Goal: Download file/media

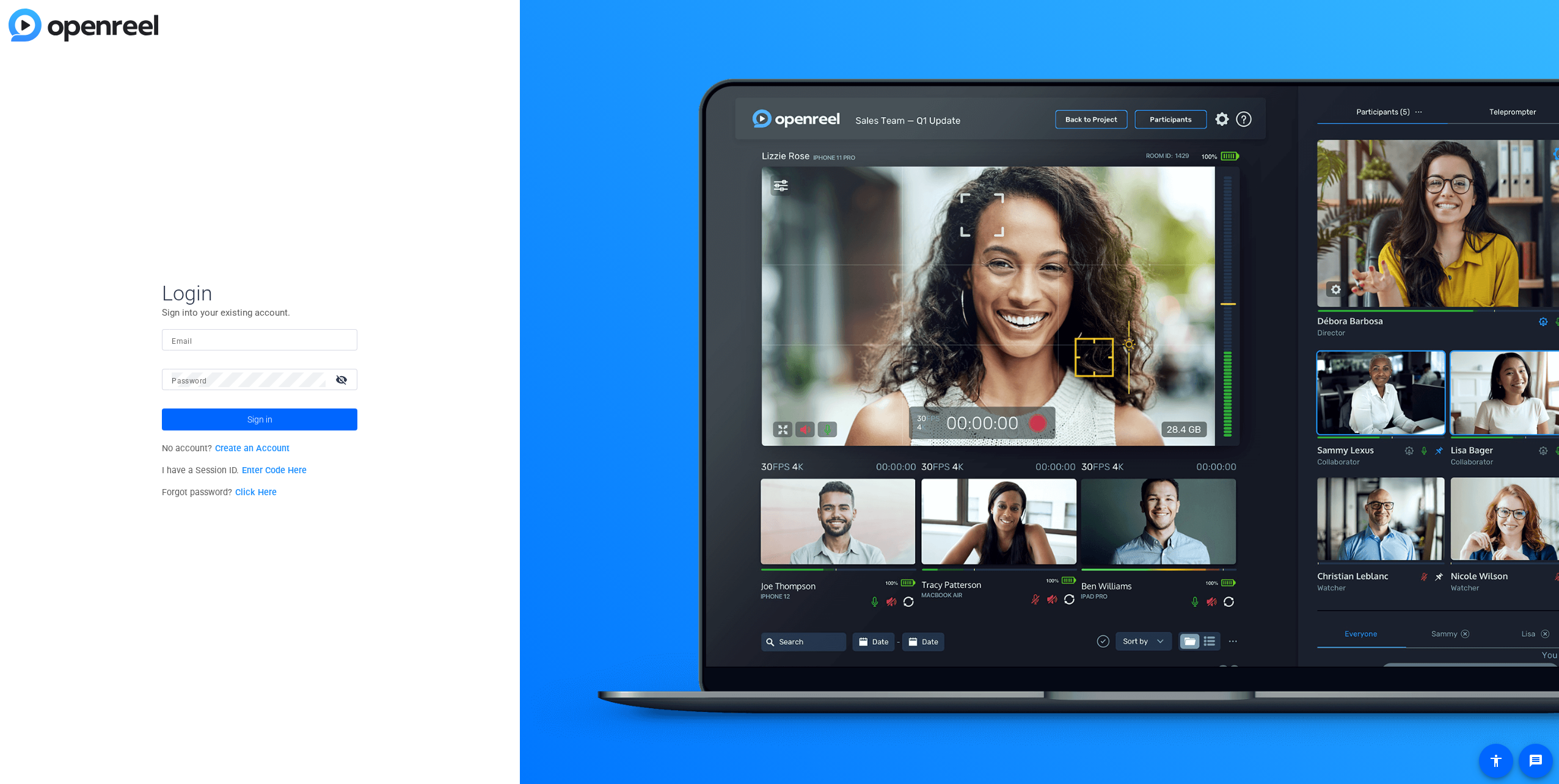
click at [174, 337] on mat-label "Email" at bounding box center [182, 341] width 21 height 9
click at [174, 337] on input "Email" at bounding box center [259, 340] width 176 height 15
type input "[EMAIL_ADDRESS][DOMAIN_NAME]"
click at [304, 419] on span at bounding box center [259, 420] width 196 height 29
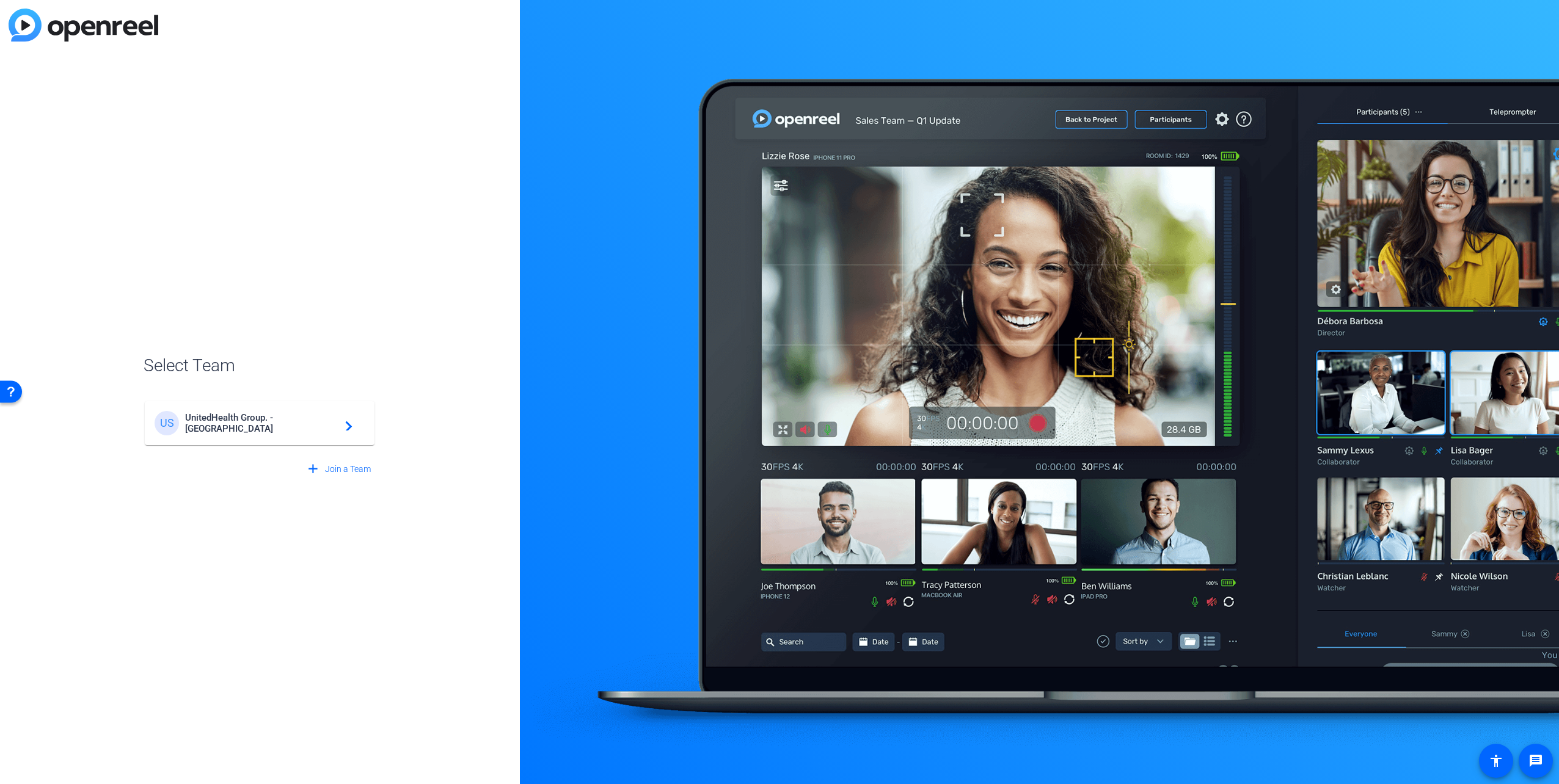
click at [310, 421] on span "UnitedHealth Group. - [GEOGRAPHIC_DATA]" at bounding box center [262, 424] width 152 height 22
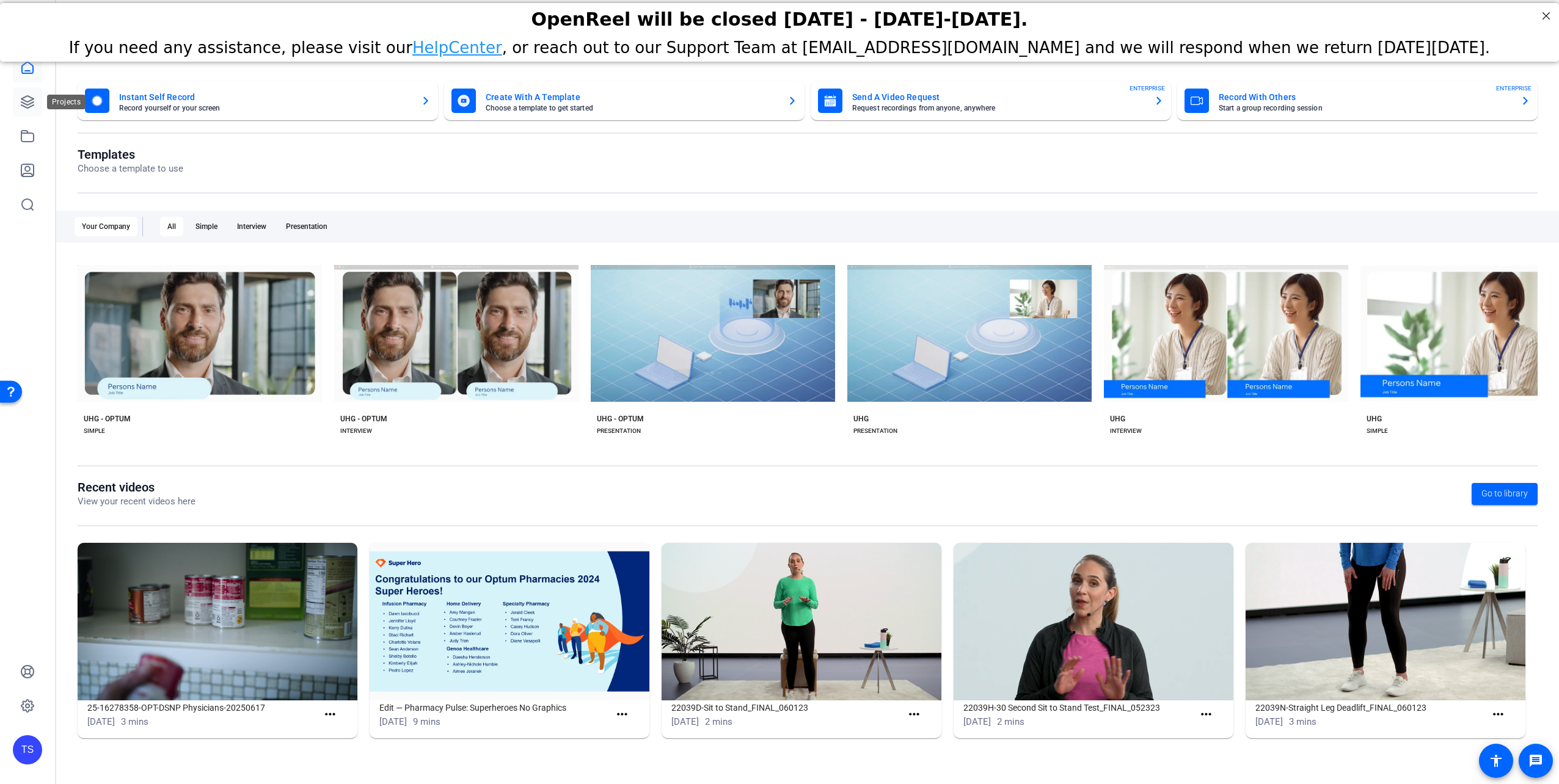
click at [35, 97] on link at bounding box center [28, 102] width 29 height 29
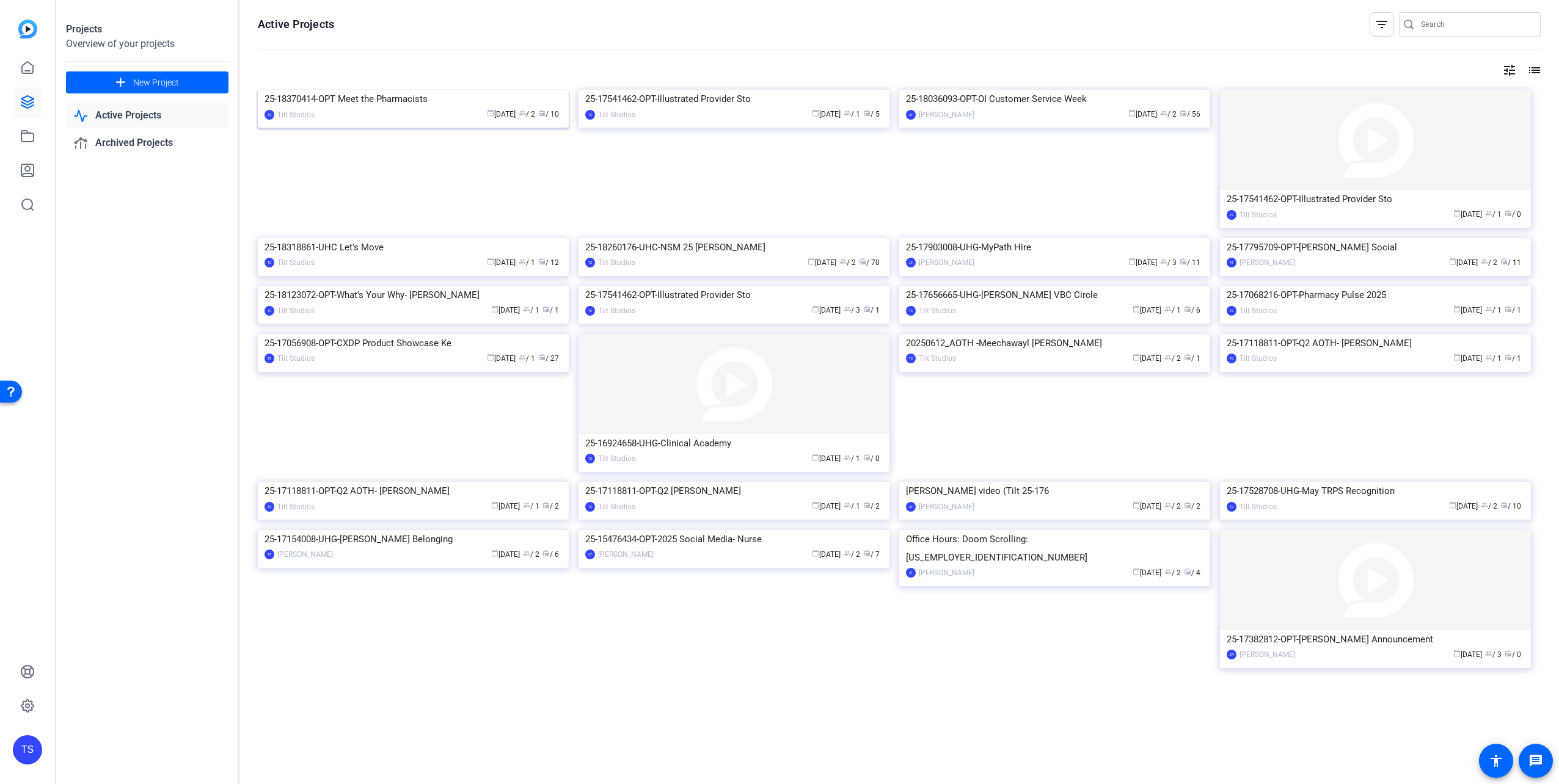
click at [383, 90] on img at bounding box center [413, 90] width 311 height 0
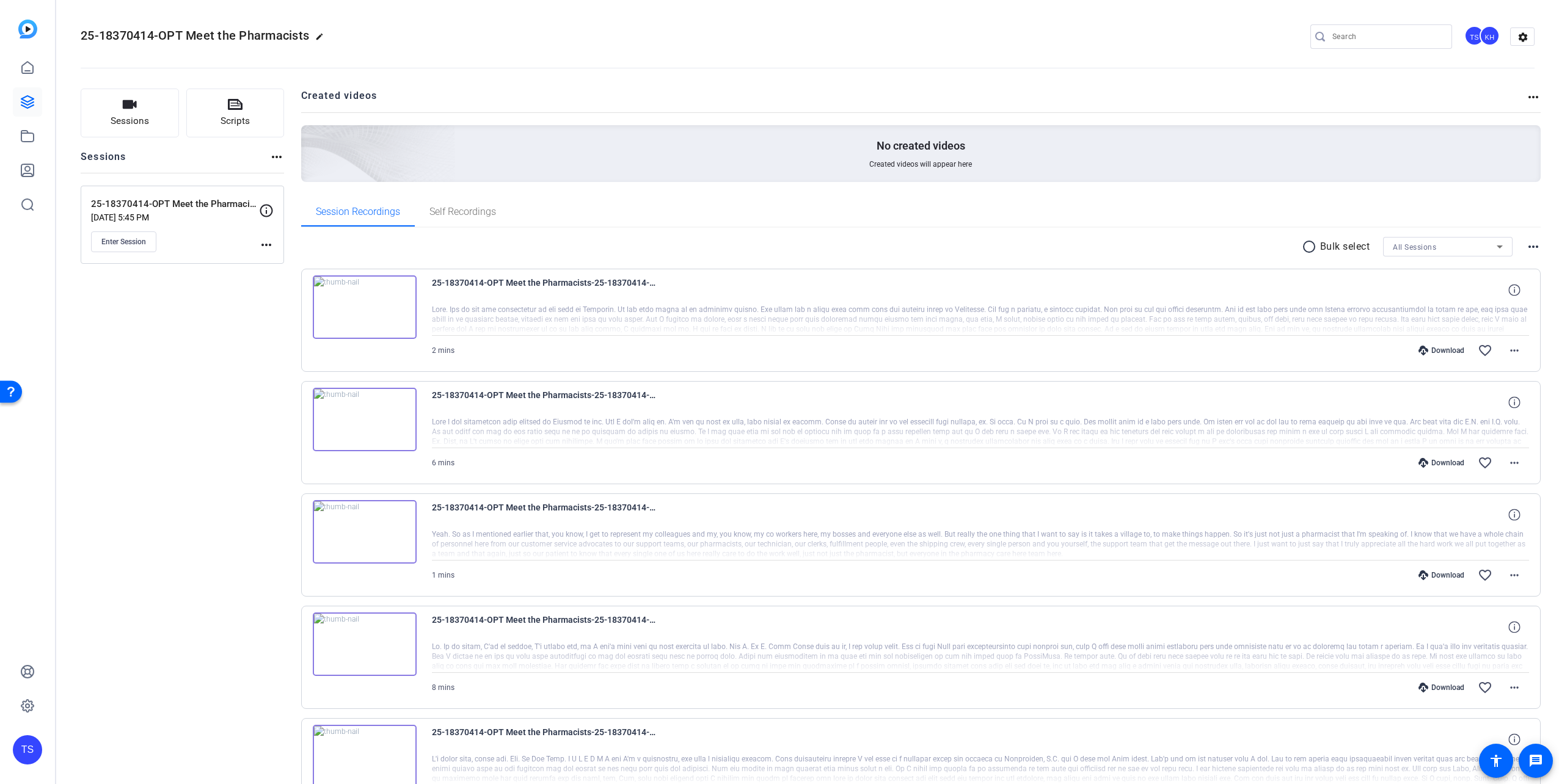
click at [1302, 243] on mat-icon "radio_button_unchecked" at bounding box center [1311, 247] width 18 height 15
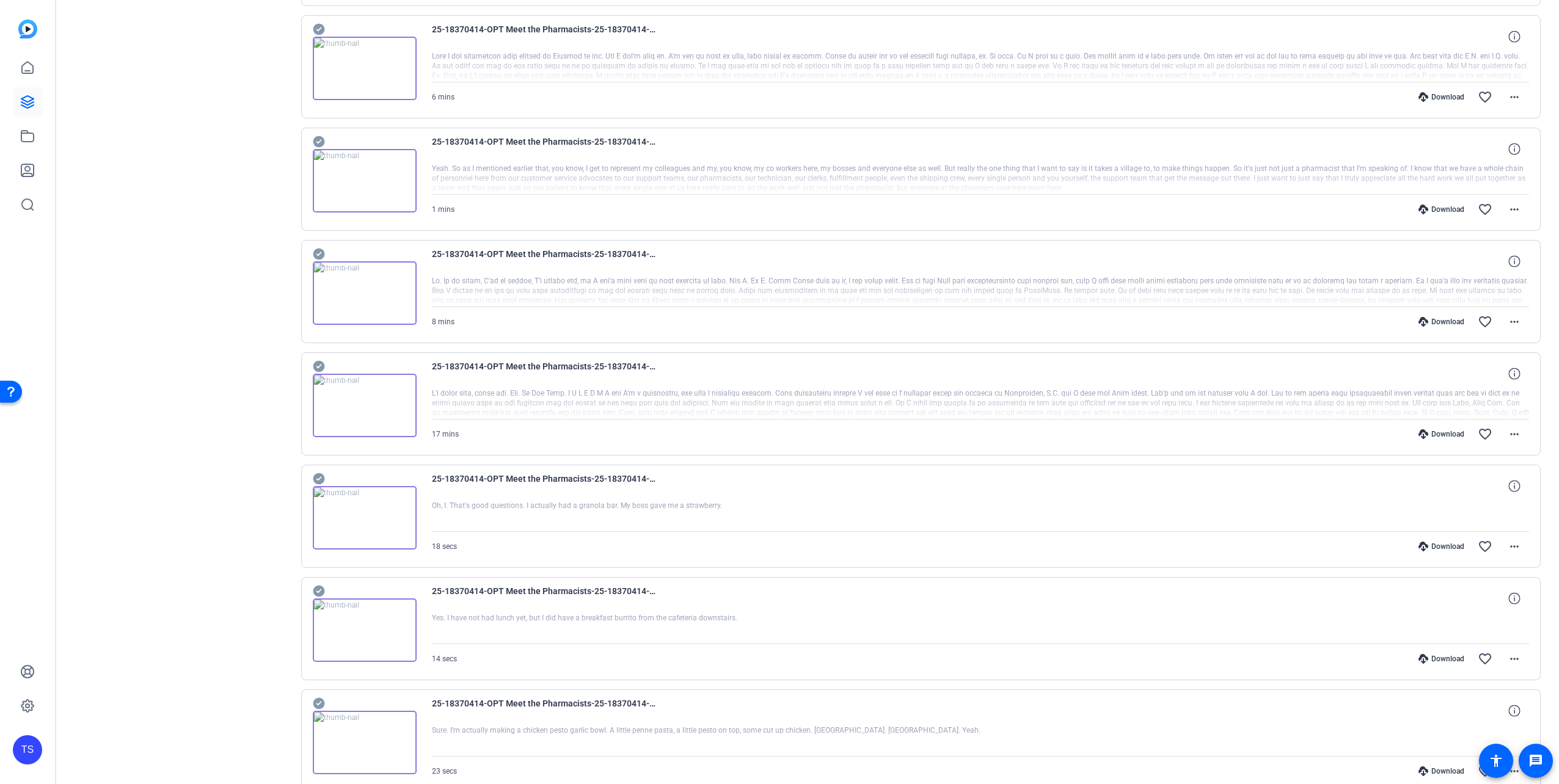
scroll to position [366, 0]
click at [319, 484] on icon at bounding box center [319, 478] width 12 height 12
click at [320, 473] on icon at bounding box center [319, 478] width 12 height 12
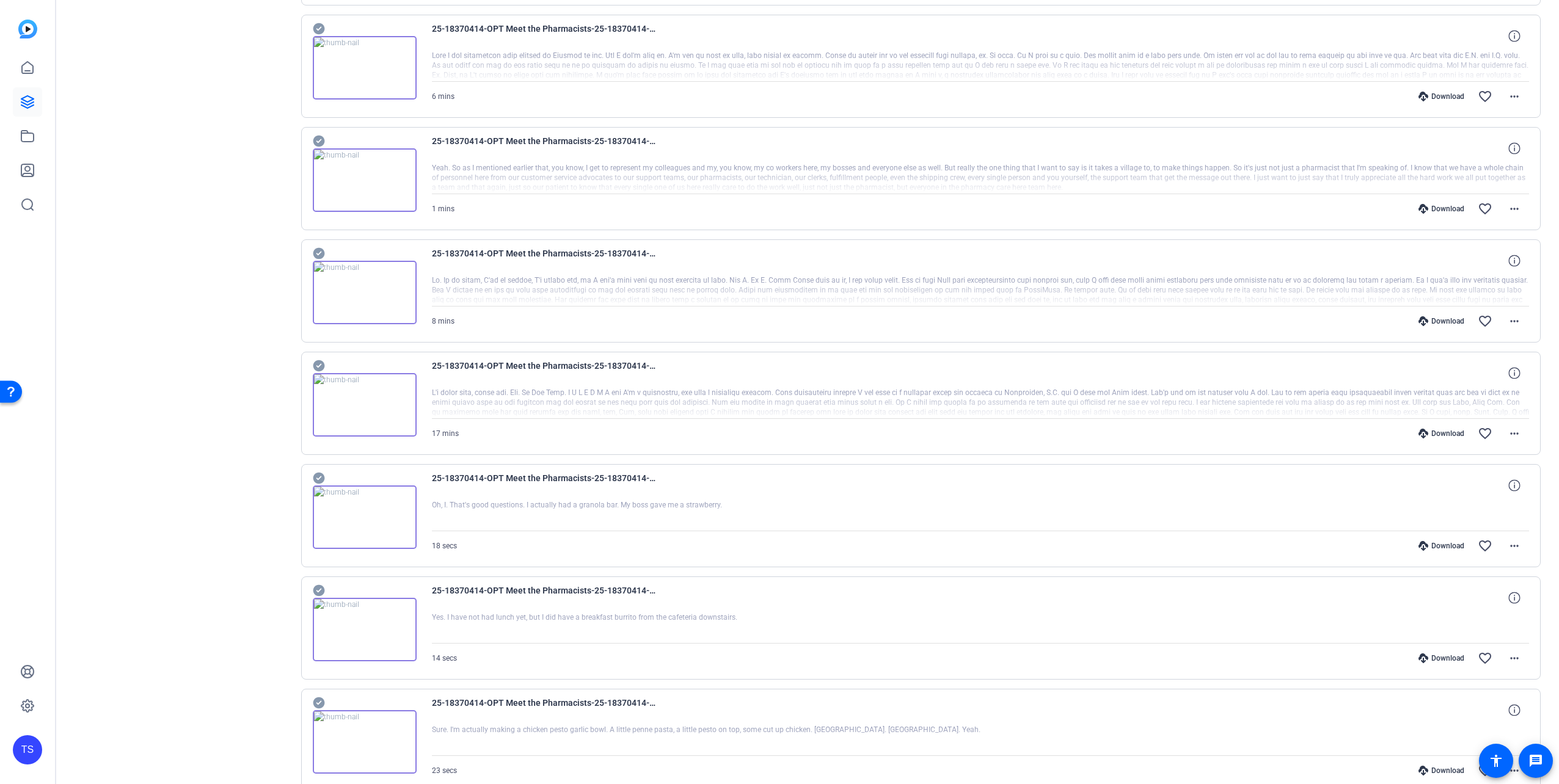
click at [316, 355] on div "25-18370414-OPT Meet the Pharmacists-25-18370414-OPT Meet the Pharmacists - Cap…" at bounding box center [921, 403] width 1240 height 103
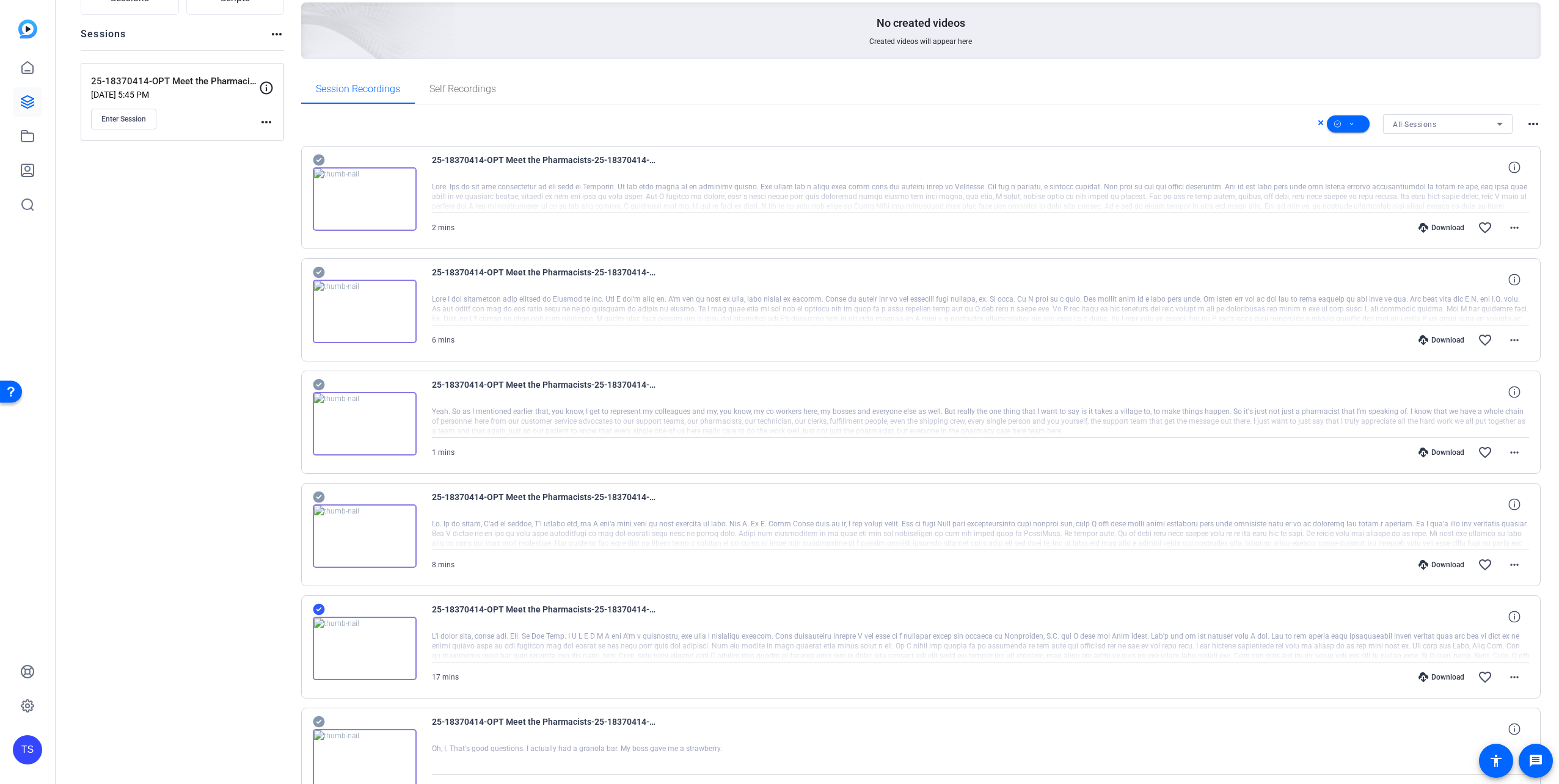
scroll to position [122, 0]
click at [321, 167] on icon at bounding box center [319, 161] width 12 height 12
click at [321, 378] on icon at bounding box center [319, 385] width 12 height 15
click at [321, 276] on icon at bounding box center [319, 273] width 12 height 15
click at [317, 158] on icon at bounding box center [319, 161] width 12 height 12
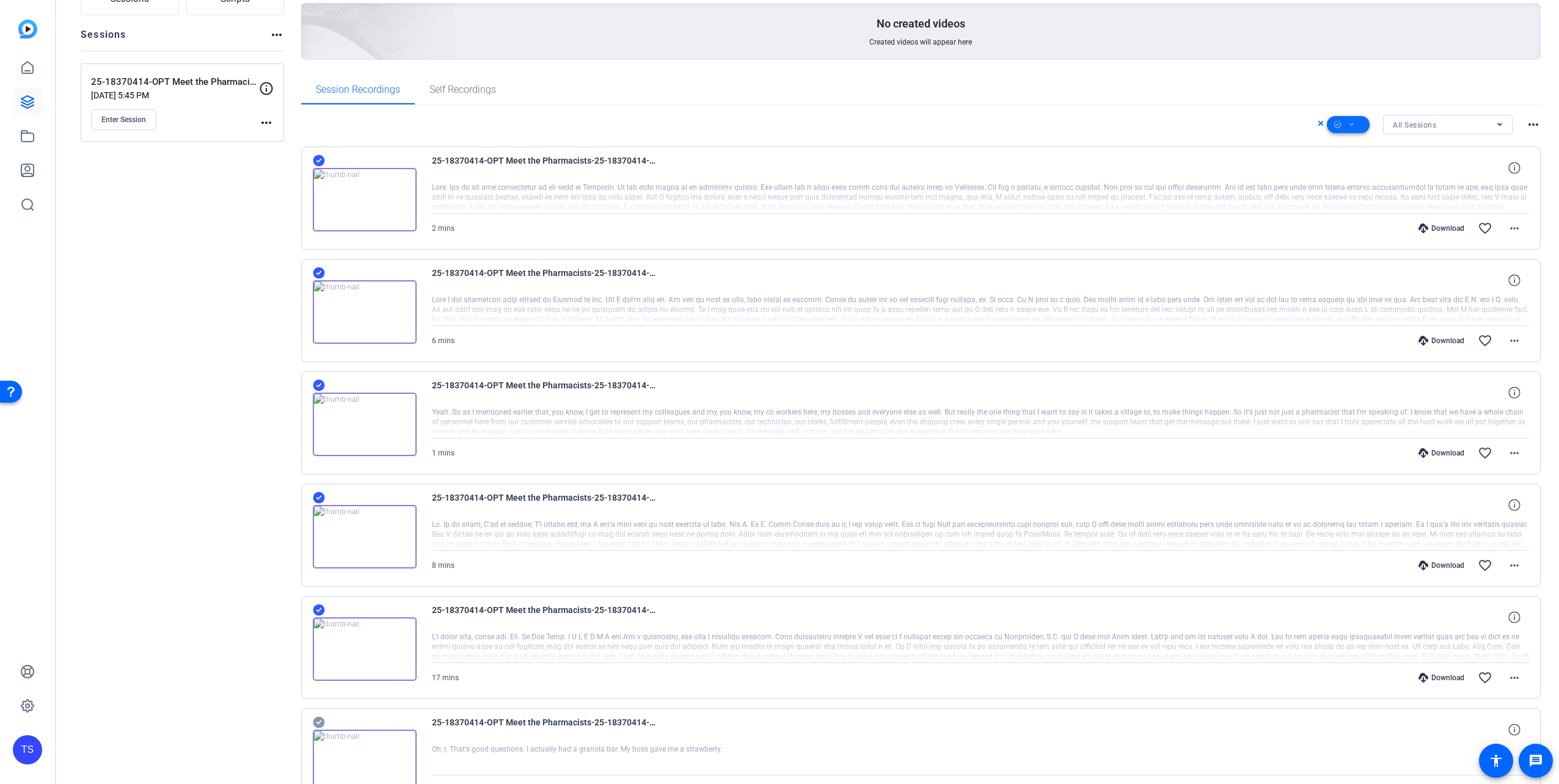
click at [1349, 121] on icon at bounding box center [1352, 125] width 6 height 15
click at [1352, 186] on span "Download MP4" at bounding box center [1363, 189] width 65 height 15
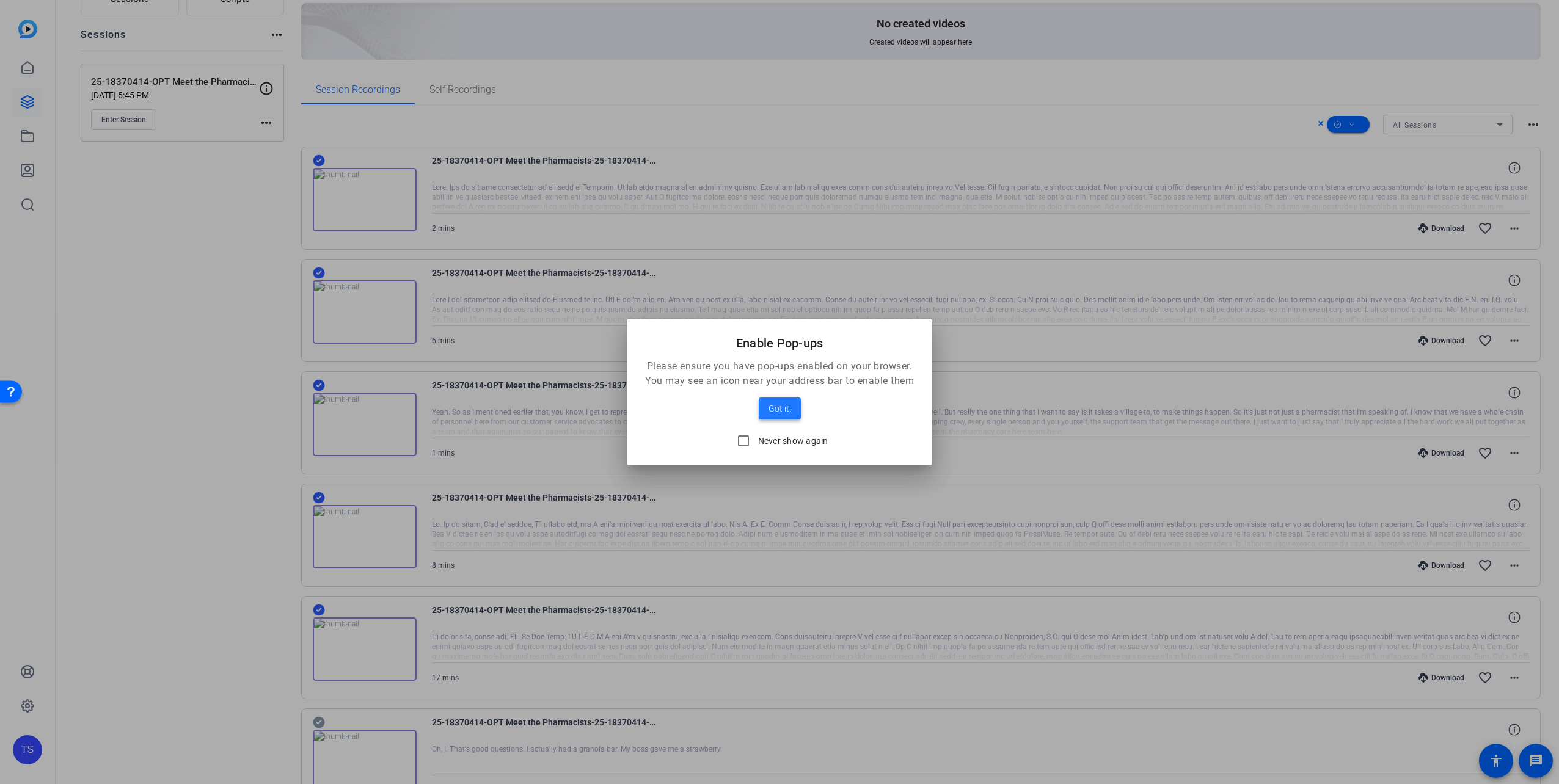
click at [775, 410] on span "Got it!" at bounding box center [780, 409] width 23 height 15
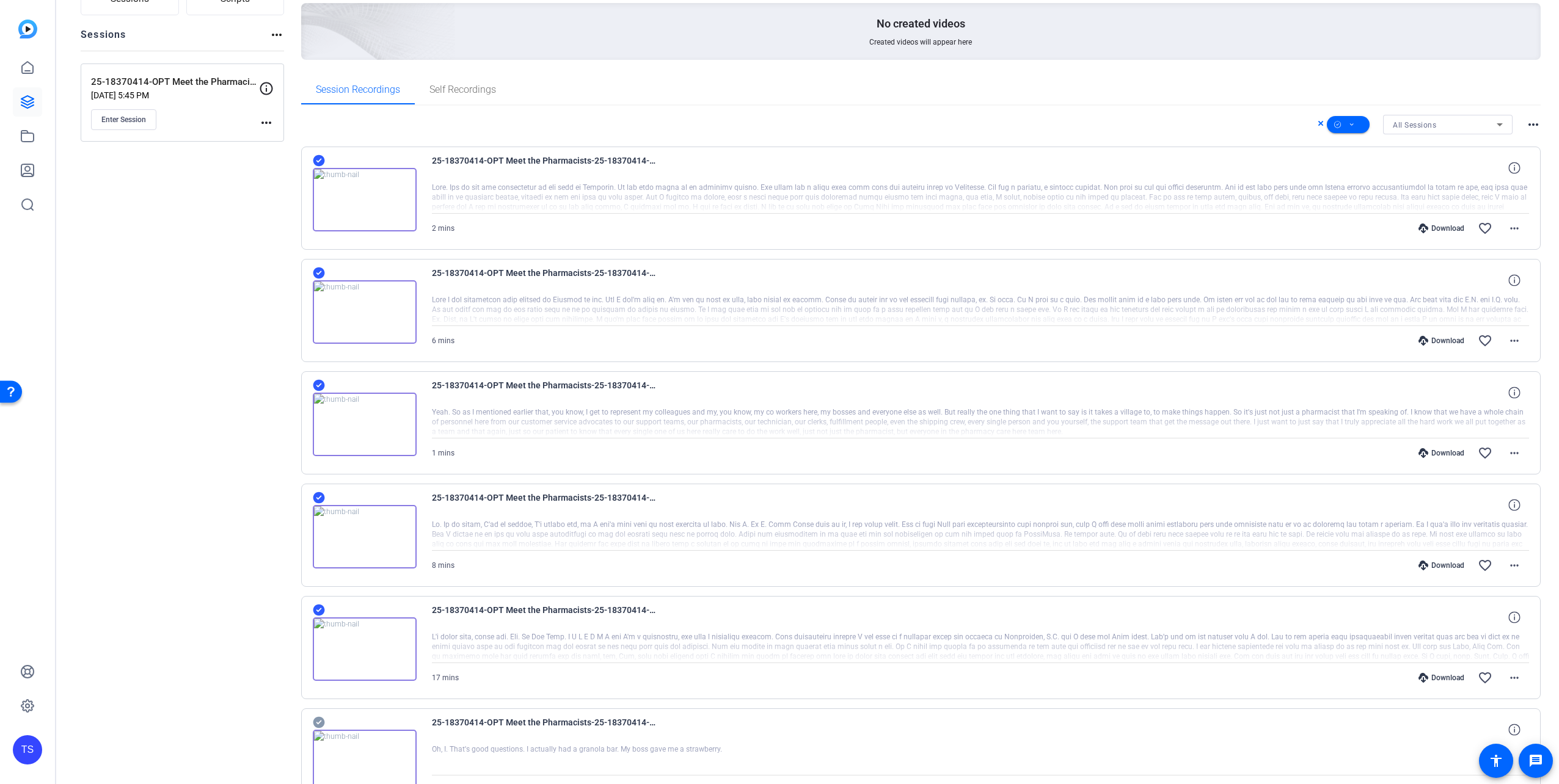
click at [1233, 72] on openreel-project-creator-list "Created videos more_horiz No created videos Created videos will appear here" at bounding box center [921, 21] width 1240 height 108
